Goal: Information Seeking & Learning: Learn about a topic

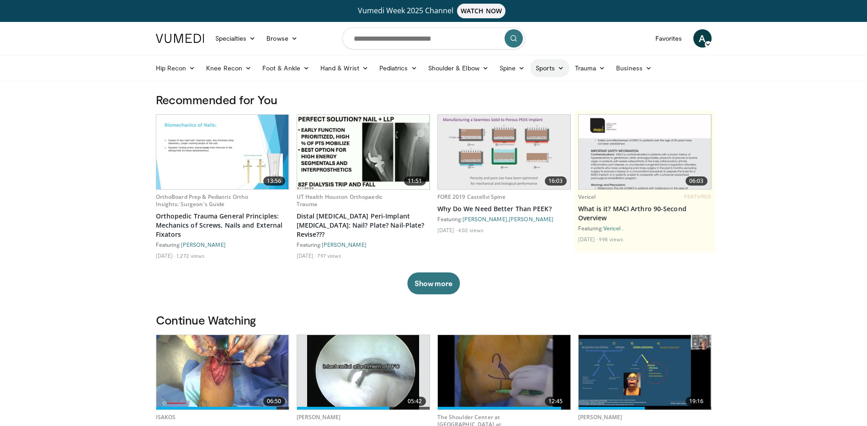
click at [558, 67] on icon at bounding box center [561, 68] width 6 height 6
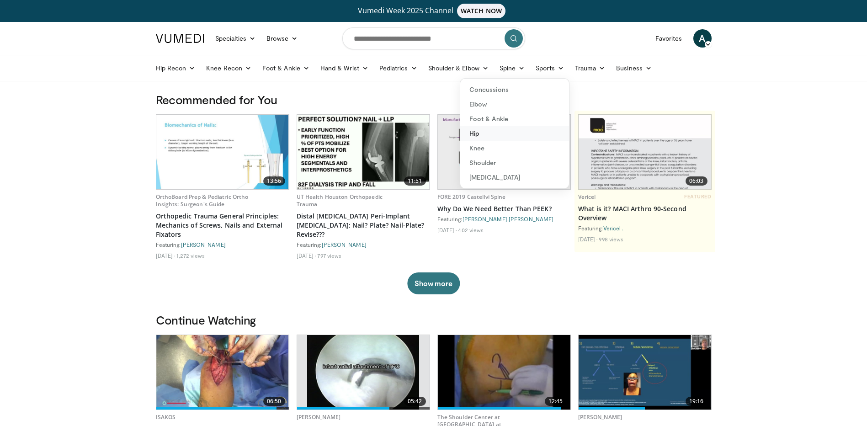
click at [485, 137] on link "Hip" at bounding box center [514, 133] width 109 height 15
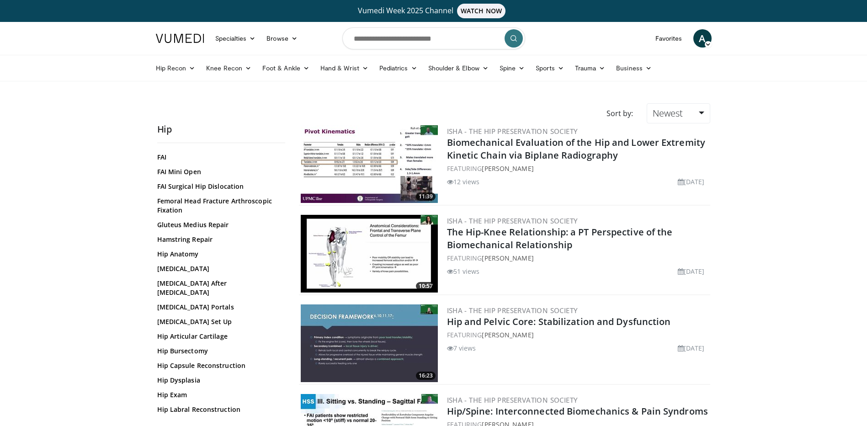
scroll to position [137, 0]
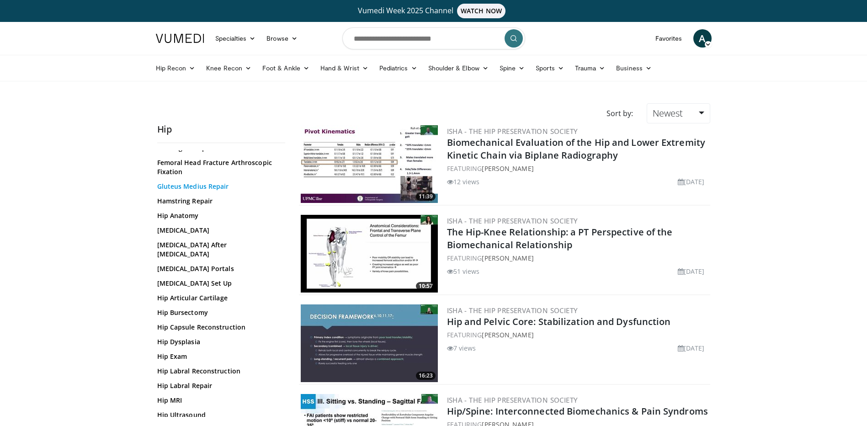
click at [209, 188] on link "Gluteus Medius Repair" at bounding box center [218, 186] width 123 height 9
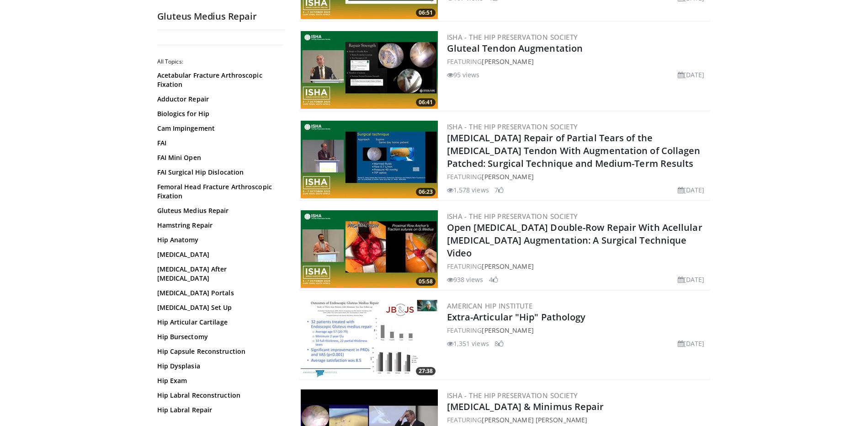
scroll to position [549, 0]
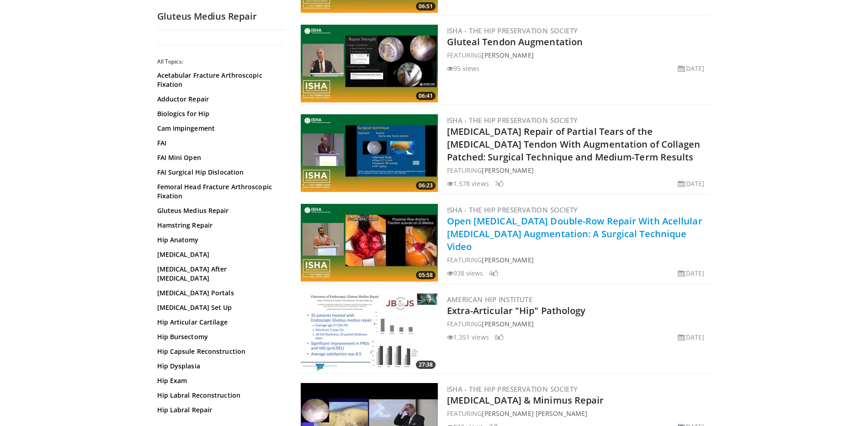
click at [515, 219] on link "Open [MEDICAL_DATA] Double-Row Repair With Acellular [MEDICAL_DATA] Augmentatio…" at bounding box center [575, 234] width 256 height 38
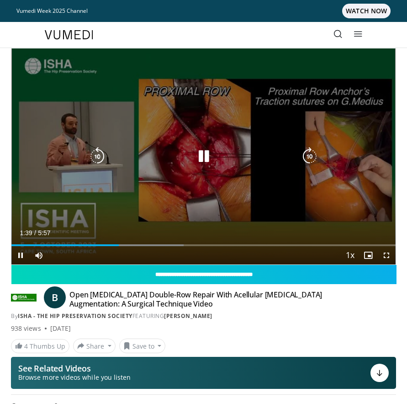
click at [206, 154] on icon "Video Player" at bounding box center [204, 156] width 18 height 18
